Goal: Task Accomplishment & Management: Complete application form

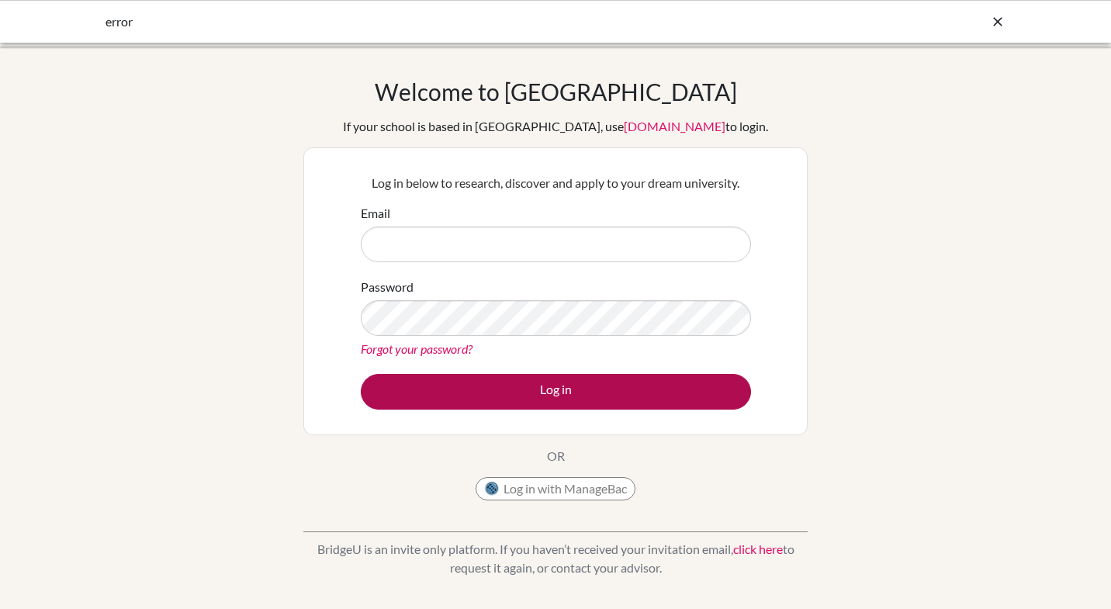
type input "nashraf@ris.ae"
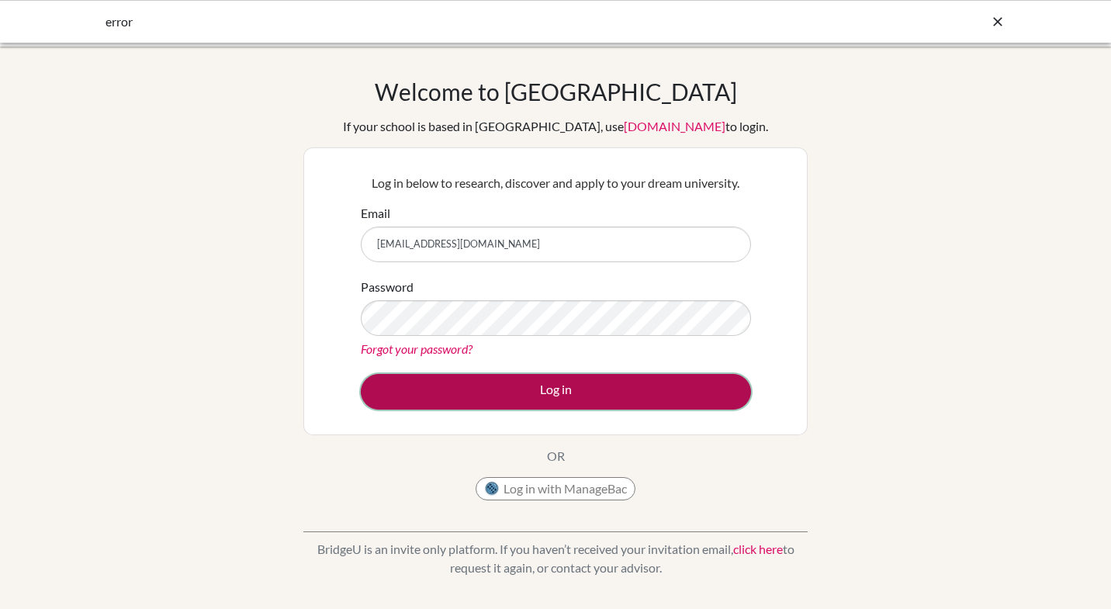
click at [504, 395] on button "Log in" at bounding box center [556, 392] width 390 height 36
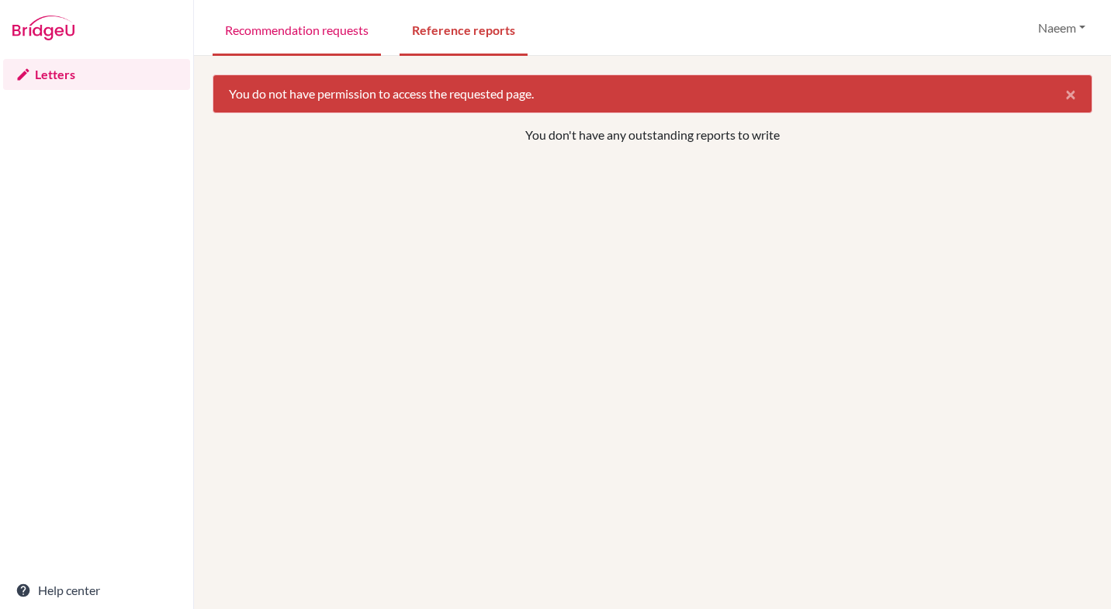
click at [342, 30] on link "Recommendation requests" at bounding box center [297, 29] width 168 height 54
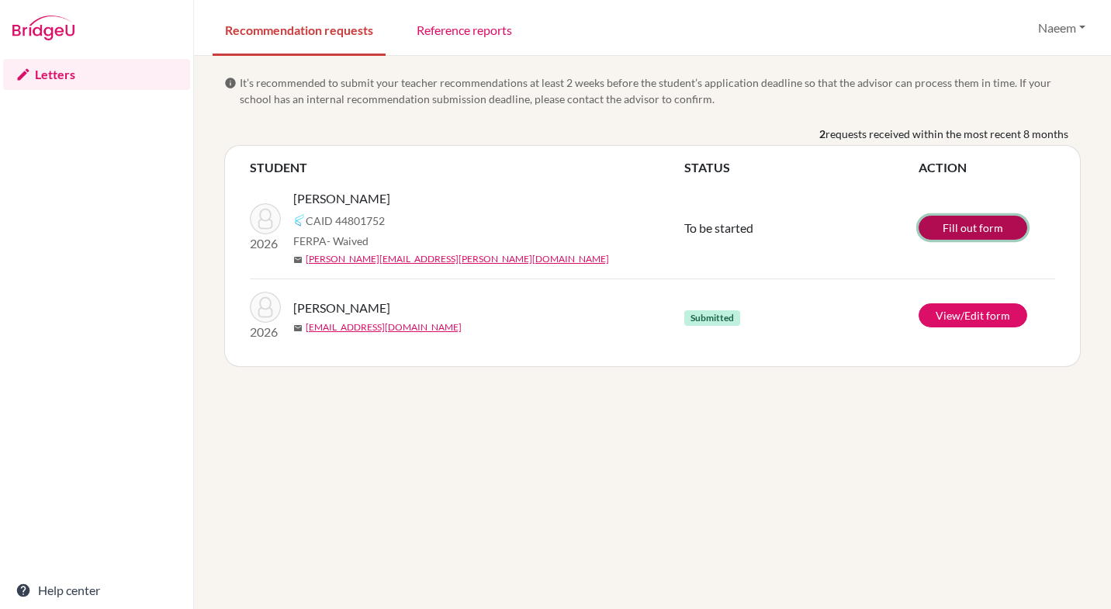
click at [955, 227] on link "Fill out form" at bounding box center [973, 228] width 109 height 24
